Goal: Task Accomplishment & Management: Manage account settings

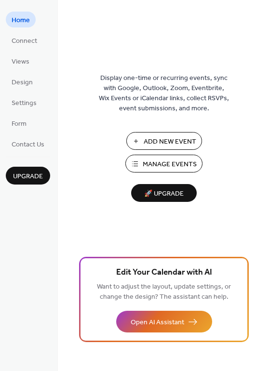
click at [158, 165] on span "Manage Events" at bounding box center [170, 165] width 54 height 10
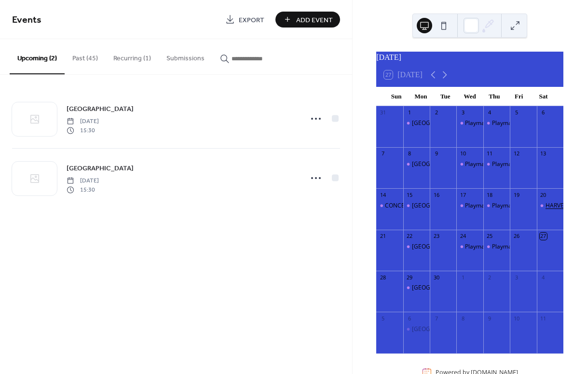
click at [547, 210] on div "HARVEST AT THE POTTING SHED" at bounding box center [590, 206] width 89 height 8
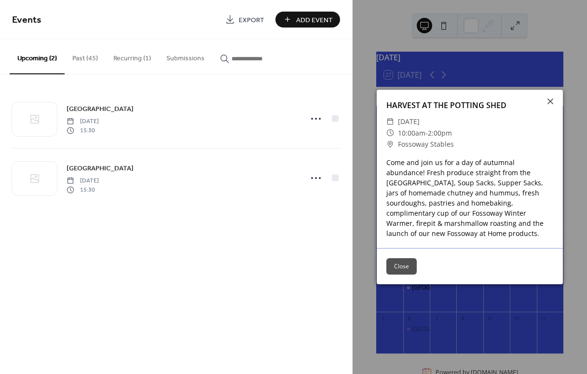
click at [403, 266] on button "Close" at bounding box center [401, 266] width 30 height 16
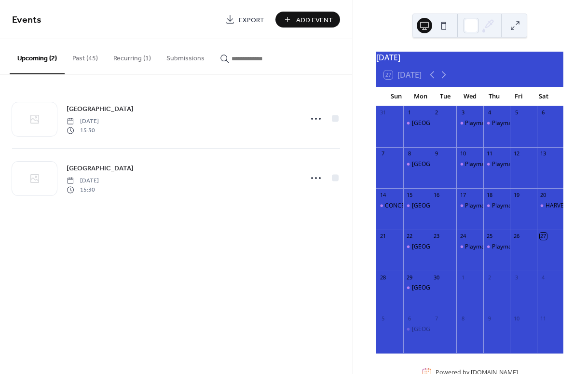
click at [137, 56] on button "Recurring (1)" at bounding box center [132, 56] width 53 height 34
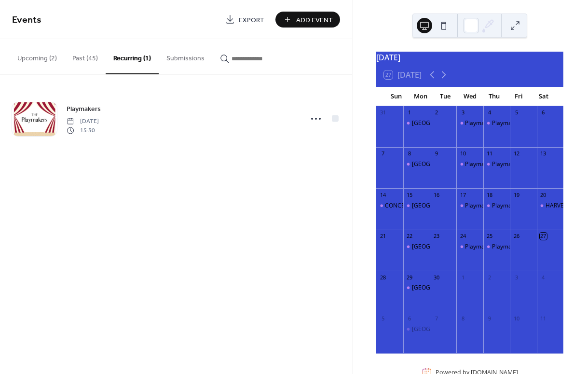
click at [30, 57] on button "Upcoming (2)" at bounding box center [37, 56] width 55 height 34
